Goal: Task Accomplishment & Management: Use online tool/utility

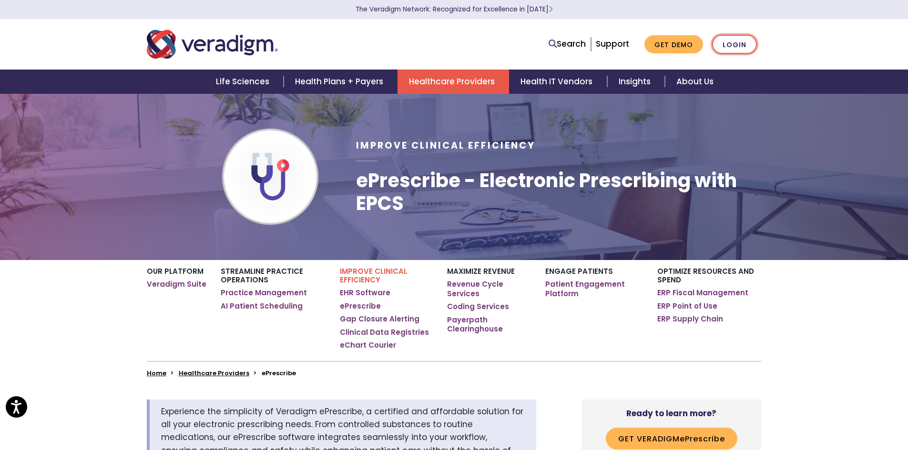
click at [745, 45] on link "Login" at bounding box center [734, 45] width 45 height 20
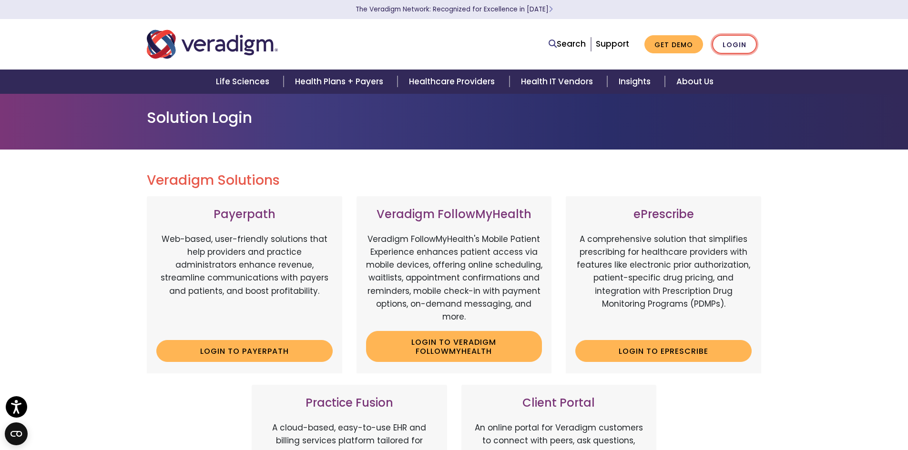
click at [745, 46] on link "Login" at bounding box center [734, 45] width 45 height 20
click at [745, 47] on link "Login" at bounding box center [734, 45] width 45 height 20
click at [740, 50] on link "Login" at bounding box center [734, 45] width 45 height 20
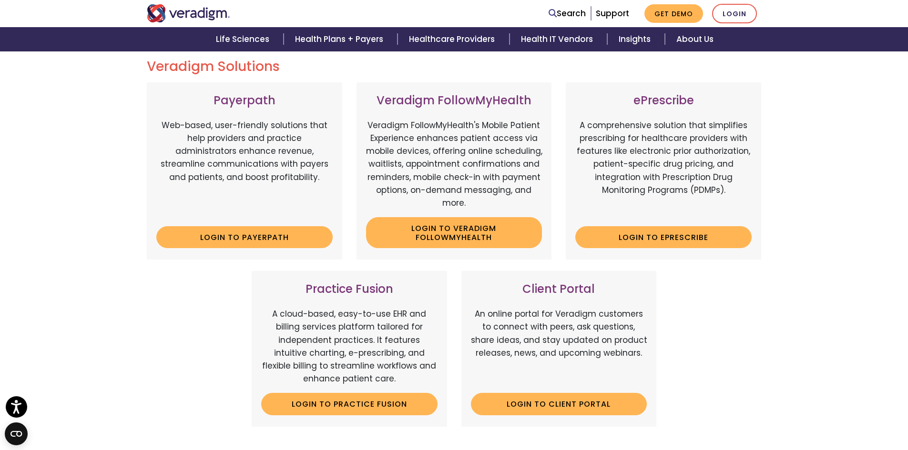
scroll to position [48, 0]
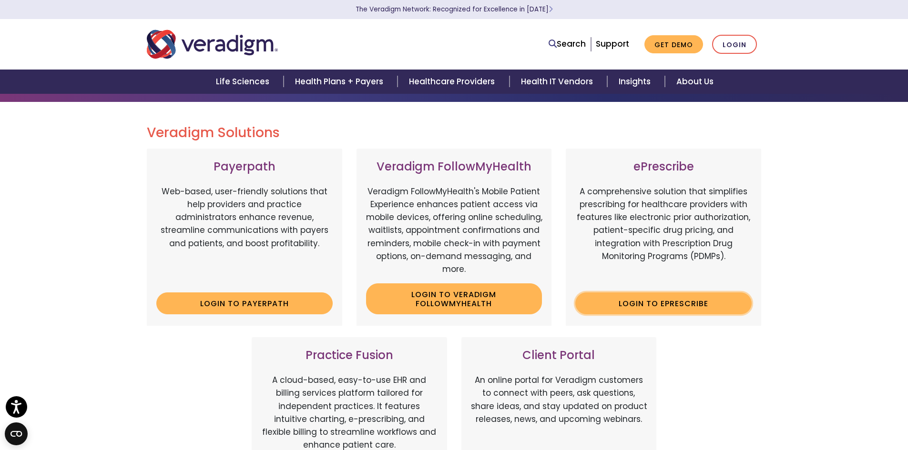
click at [658, 299] on link "Login to ePrescribe" at bounding box center [663, 304] width 176 height 22
